Goal: Task Accomplishment & Management: Use online tool/utility

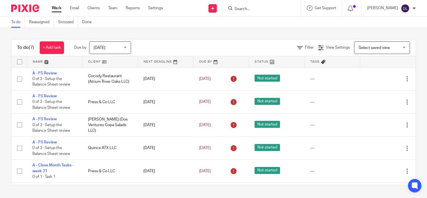
scroll to position [43, 0]
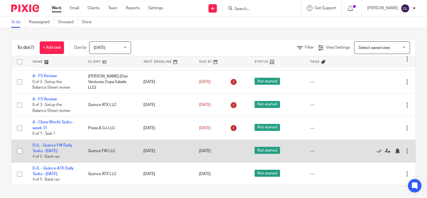
drag, startPoint x: 0, startPoint y: 0, endPoint x: 62, endPoint y: 148, distance: 160.6
click at [62, 148] on td "DJL - Quince FW Daily Tasks - Wednesday 4 of 5 · Bank rec" at bounding box center [55, 150] width 56 height 23
click at [62, 147] on link "DJL - Quince FW Daily Tasks - [DATE]" at bounding box center [52, 147] width 40 height 9
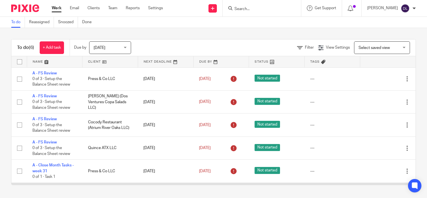
scroll to position [21, 0]
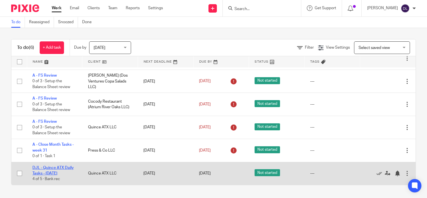
click at [50, 168] on link "DJL - Quince ATX Daily Tasks - [DATE]" at bounding box center [52, 170] width 41 height 9
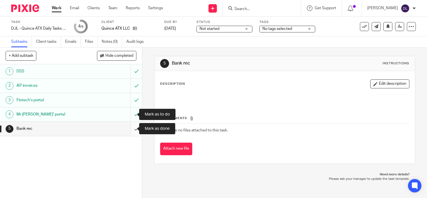
click at [129, 129] on input "submit" at bounding box center [71, 128] width 142 height 14
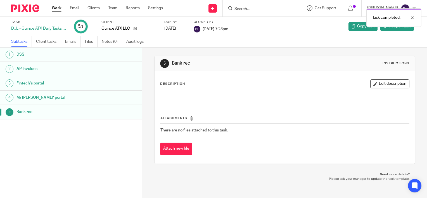
click at [56, 6] on link "Work" at bounding box center [57, 8] width 10 height 6
